Goal: Task Accomplishment & Management: Use online tool/utility

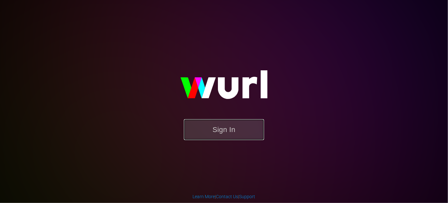
click at [185, 86] on button "Sign In" at bounding box center [224, 129] width 80 height 21
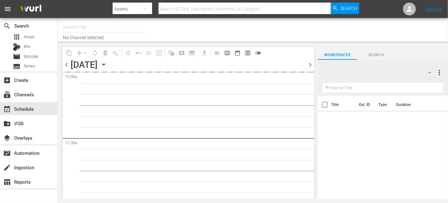
type input "ROKU-US -SPARK TV (1077)"
